Goal: Information Seeking & Learning: Learn about a topic

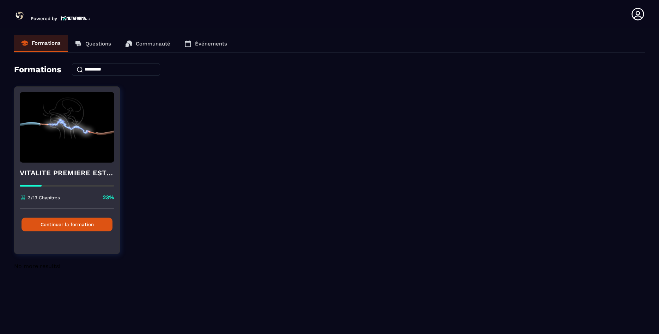
click at [62, 225] on button "Continuer la formation" at bounding box center [67, 225] width 91 height 14
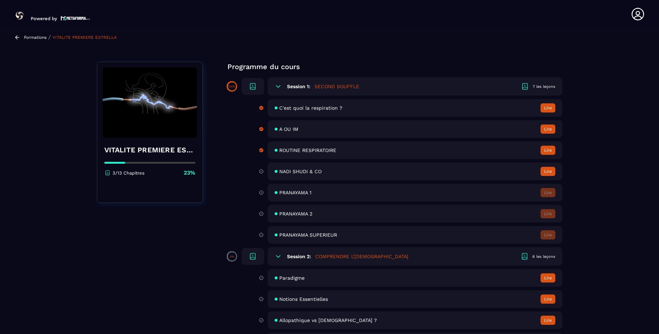
scroll to position [31, 0]
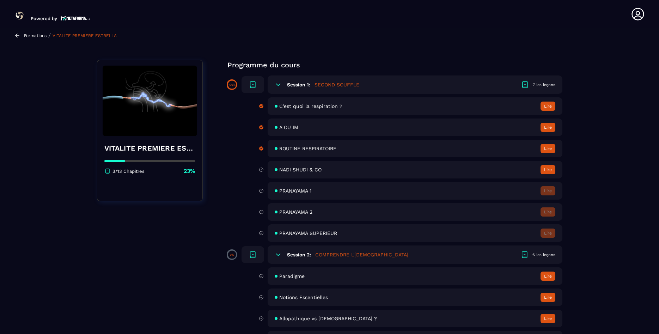
click at [296, 170] on span "NADI SHUDI & CO" at bounding box center [300, 170] width 42 height 6
click at [545, 168] on button "Lire" at bounding box center [548, 169] width 15 height 9
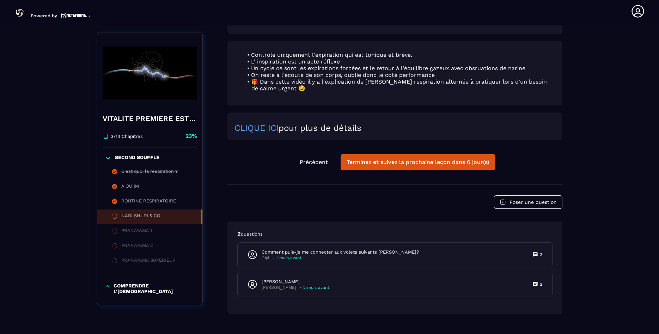
scroll to position [604, 0]
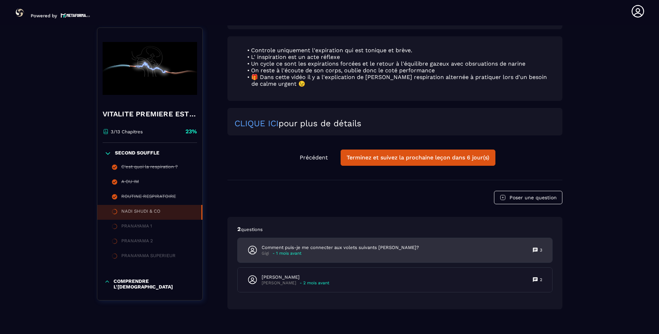
click at [537, 238] on div "Comment puis-je me connecter aux volets suivants [PERSON_NAME]? Gigi - 1 mois a…" at bounding box center [395, 250] width 315 height 24
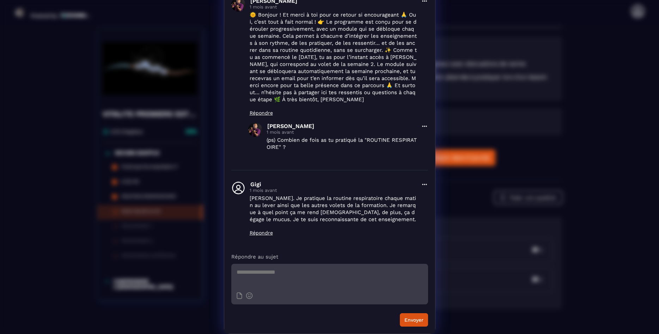
scroll to position [0, 0]
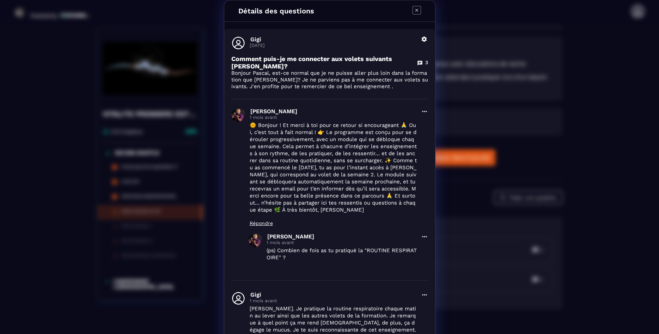
click at [417, 9] on icon "Modal window" at bounding box center [417, 10] width 8 height 8
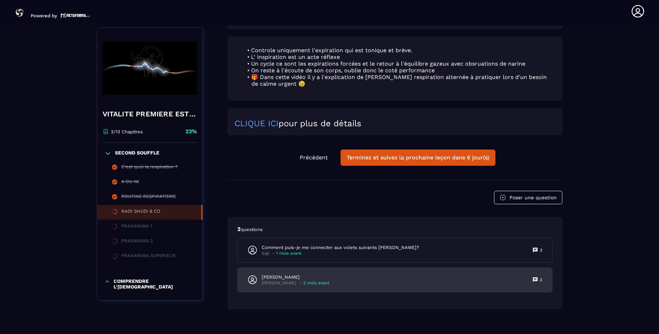
click at [300, 280] on p "- 2 mois avant" at bounding box center [315, 282] width 30 height 5
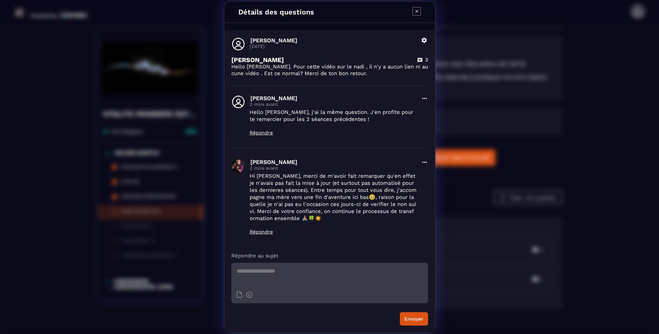
click at [419, 12] on icon "Modal window" at bounding box center [417, 11] width 8 height 8
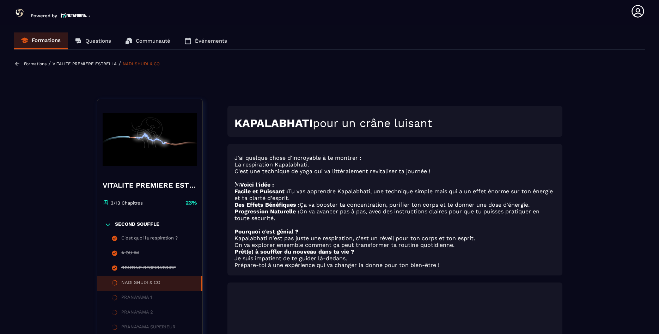
click at [17, 63] on icon at bounding box center [17, 64] width 6 height 6
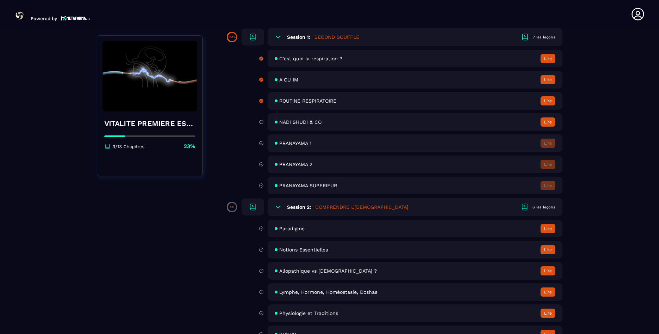
scroll to position [96, 0]
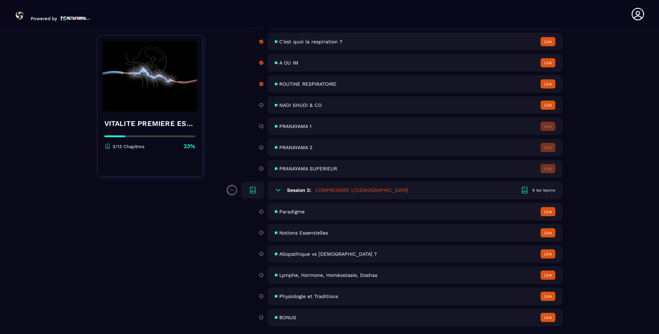
click at [548, 211] on button "Lire" at bounding box center [548, 211] width 15 height 9
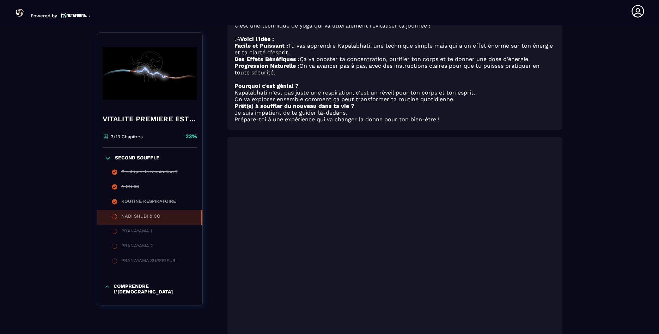
scroll to position [148, 0]
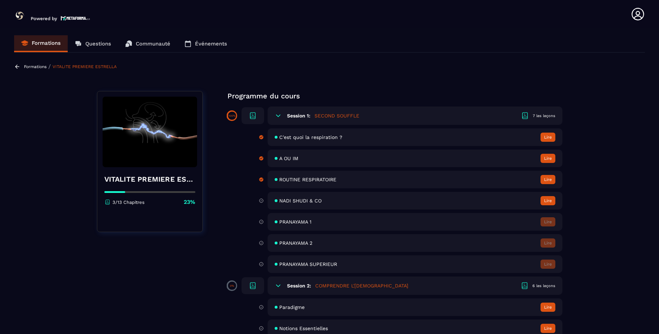
scroll to position [96, 0]
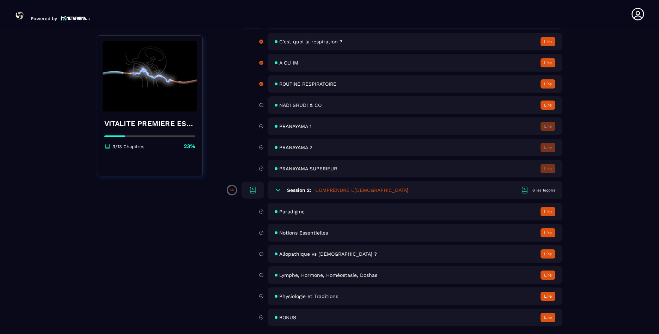
click at [545, 216] on button "Lire" at bounding box center [548, 211] width 15 height 9
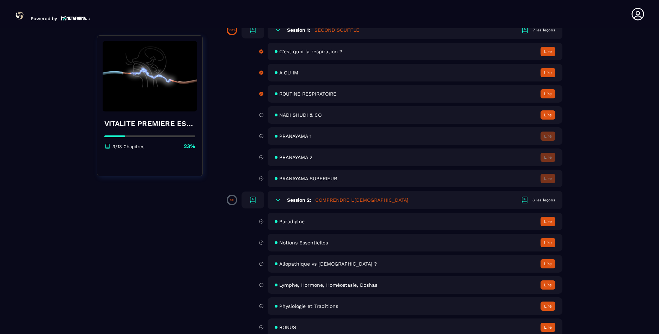
scroll to position [96, 0]
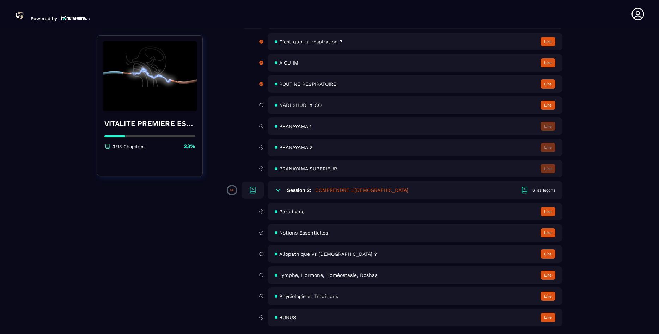
click at [547, 232] on button "Lire" at bounding box center [548, 232] width 15 height 9
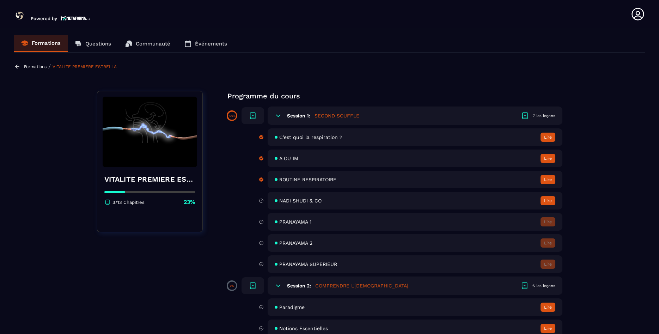
click at [551, 202] on button "Lire" at bounding box center [548, 200] width 15 height 9
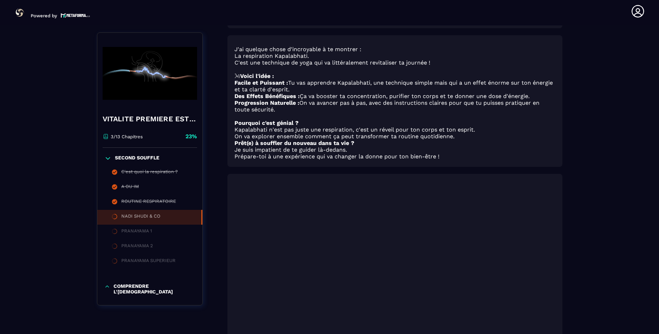
scroll to position [111, 0]
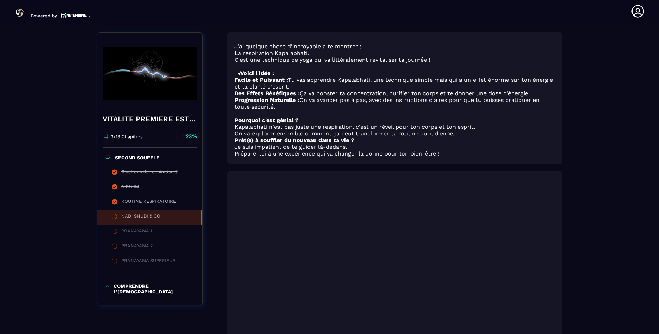
click at [109, 287] on icon at bounding box center [107, 287] width 4 height 2
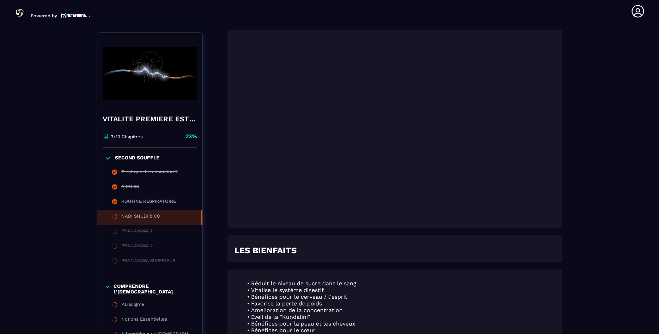
scroll to position [246, 0]
